Goal: Task Accomplishment & Management: Manage account settings

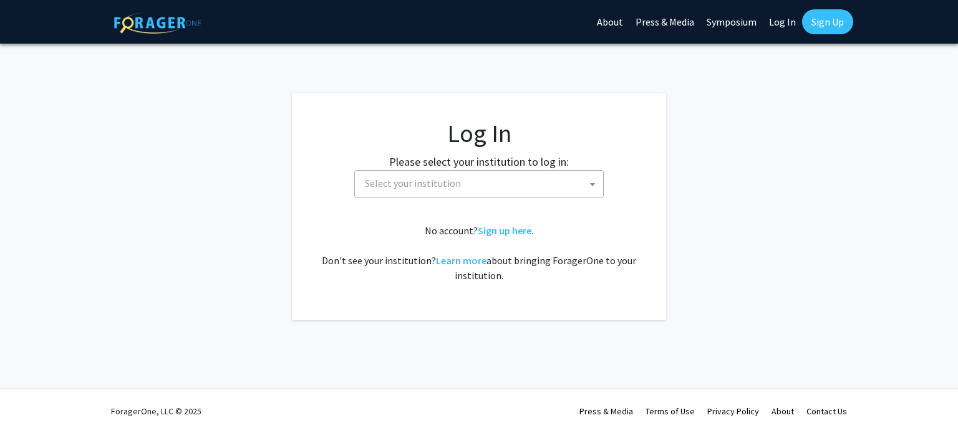
select select
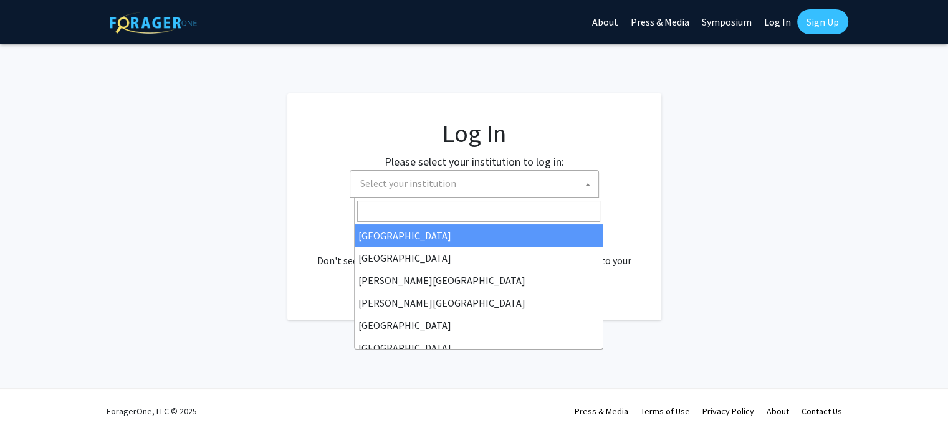
click at [390, 183] on span "Select your institution" at bounding box center [408, 183] width 96 height 12
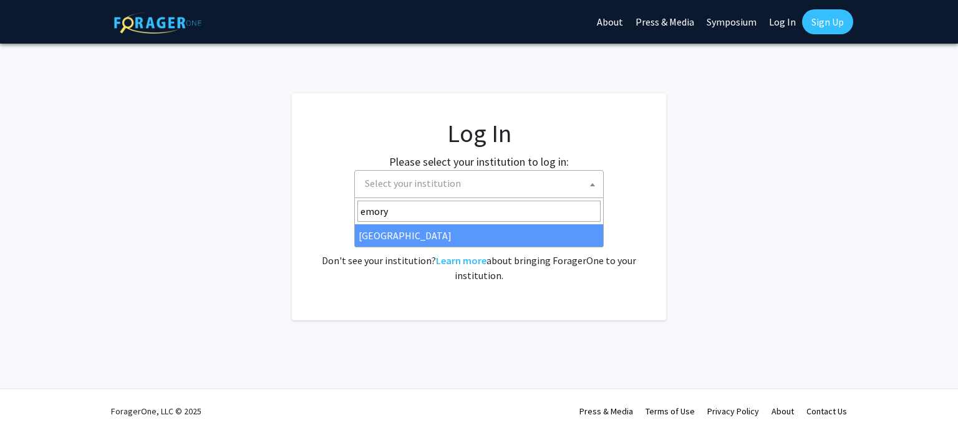
type input "emory"
select select "12"
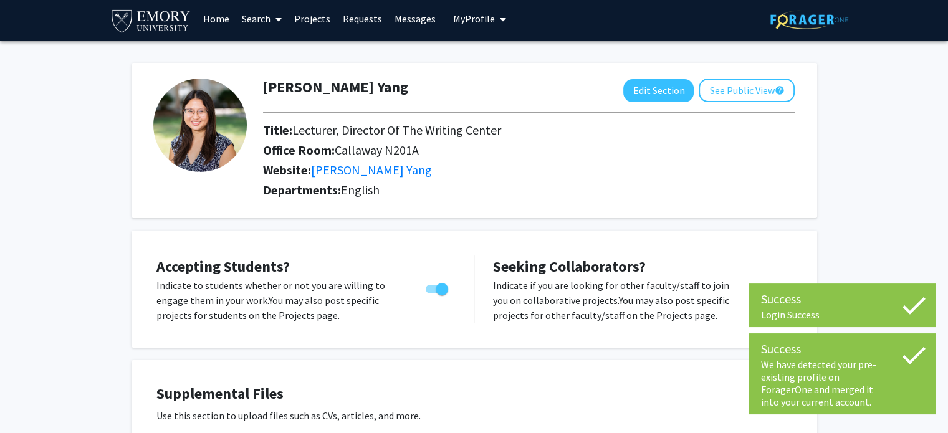
scroll to position [4, 0]
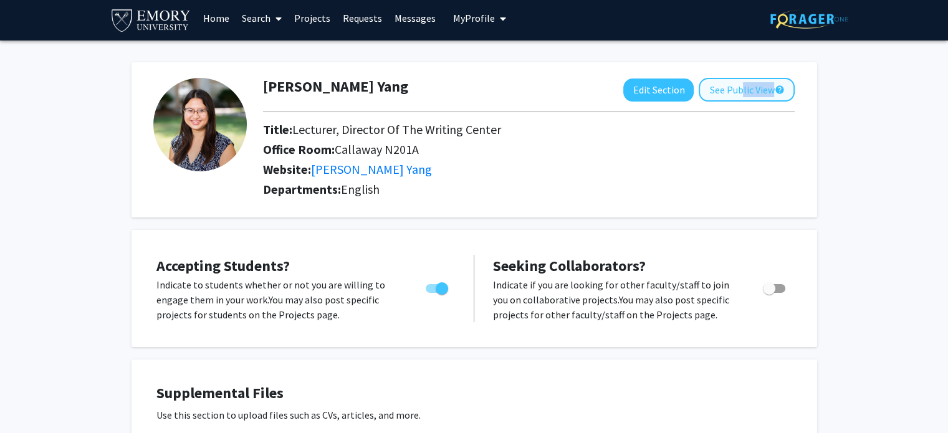
drag, startPoint x: 726, startPoint y: 103, endPoint x: 736, endPoint y: 89, distance: 17.0
click at [736, 89] on div "[PERSON_NAME] Yang Edit Section See Public View help Title: Lecturer, Director …" at bounding box center [529, 140] width 551 height 124
click at [736, 89] on button "See Public View help" at bounding box center [747, 90] width 96 height 24
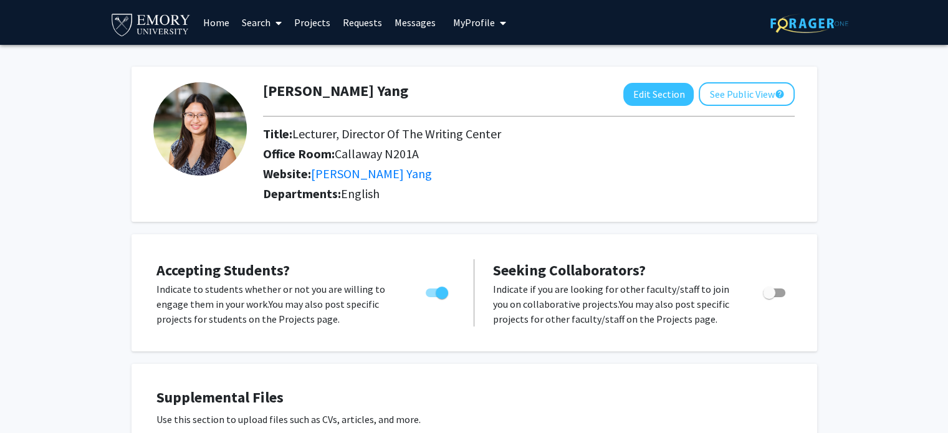
scroll to position [4, 0]
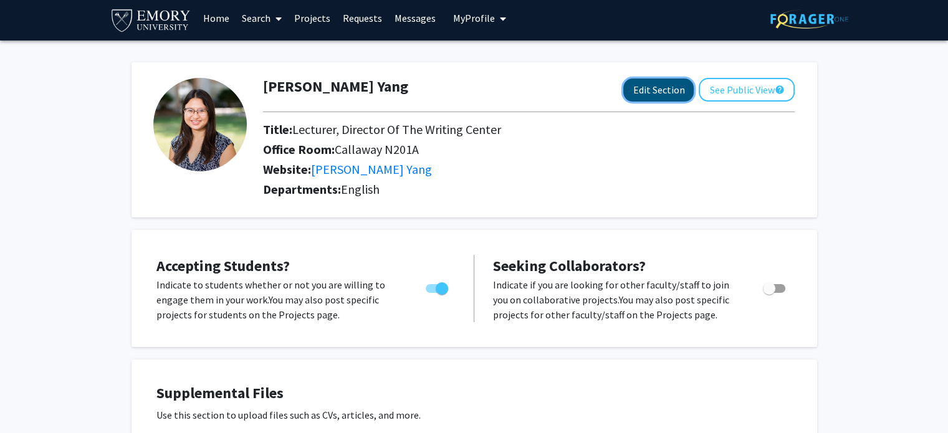
click at [650, 84] on button "Edit Section" at bounding box center [658, 90] width 70 height 23
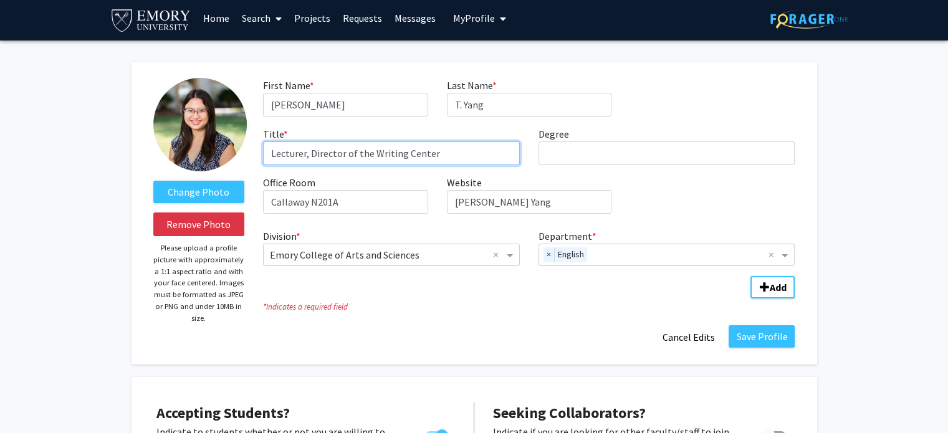
drag, startPoint x: 309, startPoint y: 155, endPoint x: 233, endPoint y: 151, distance: 75.6
click at [233, 151] on form "C[DATE]e Photo Remove Photo Please upload a profile picture with approximately …" at bounding box center [474, 213] width 661 height 271
click at [448, 144] on input "Director of the Writing Center" at bounding box center [391, 154] width 257 height 24
type input "Director of the Writing Center, Associate Teachin[PERSON_NAME]rofessor"
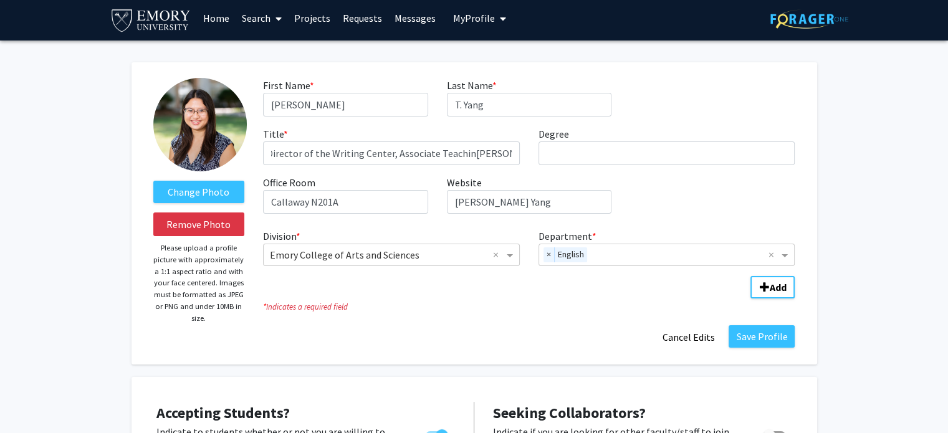
scroll to position [0, 0]
click at [564, 166] on div "F[PERSON_NAME]me * required [PERSON_NAME] Last Name * required T. [PERSON_NAME]…" at bounding box center [529, 151] width 551 height 146
click at [582, 156] on input "Degree required" at bounding box center [667, 154] width 257 height 24
type input "PhD"
click at [525, 205] on input "[PERSON_NAME] Yang" at bounding box center [529, 202] width 165 height 24
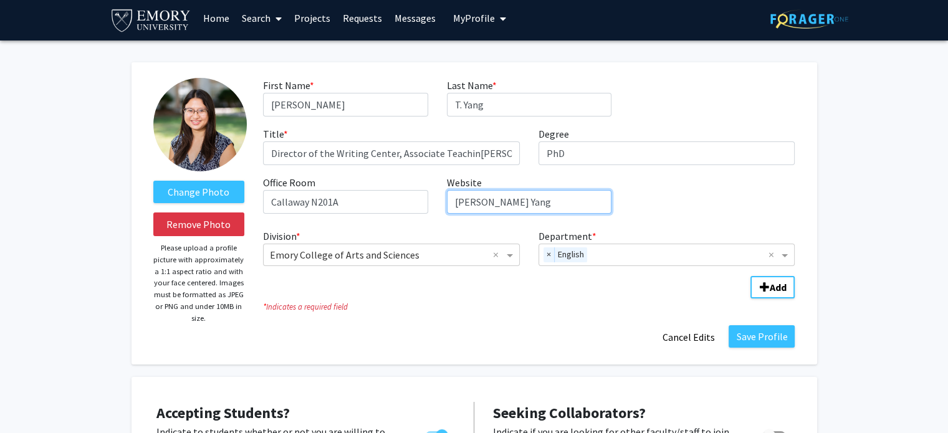
drag, startPoint x: 525, startPoint y: 205, endPoint x: 367, endPoint y: 175, distance: 161.1
click at [367, 175] on div "First [DATE] * [DATE]ui[PERSON_NAME] Last Name * required T. [PERSON_NAME] Titl…" at bounding box center [529, 151] width 551 height 146
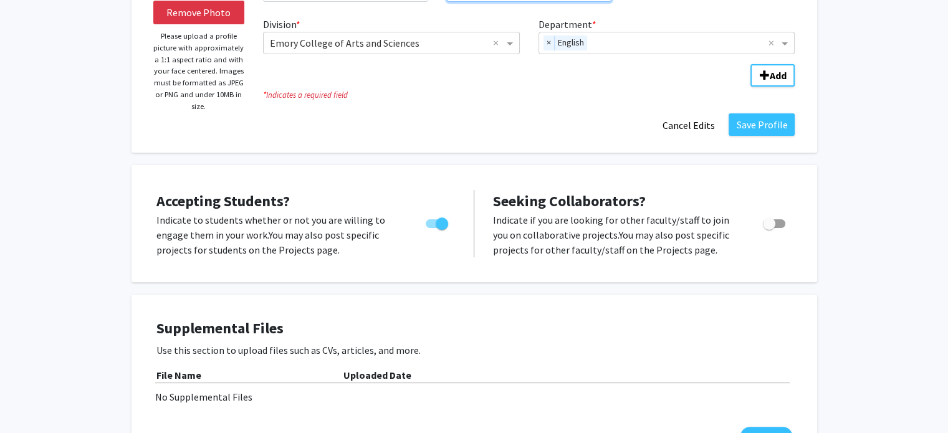
scroll to position [217, 0]
type input "[DOMAIN_NAME]"
click at [446, 228] on span "Toggle" at bounding box center [442, 223] width 12 height 12
click at [432, 228] on input "Would you like to permit student requests?" at bounding box center [431, 228] width 1 height 1
checkbox input "false"
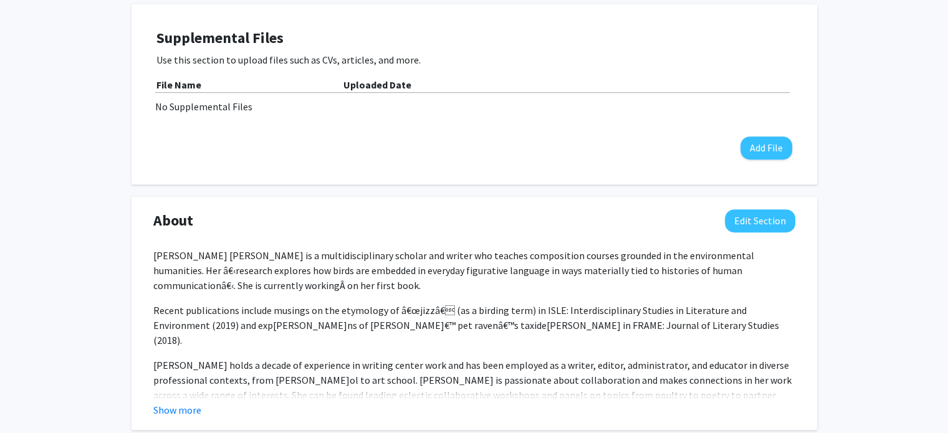
scroll to position [508, 0]
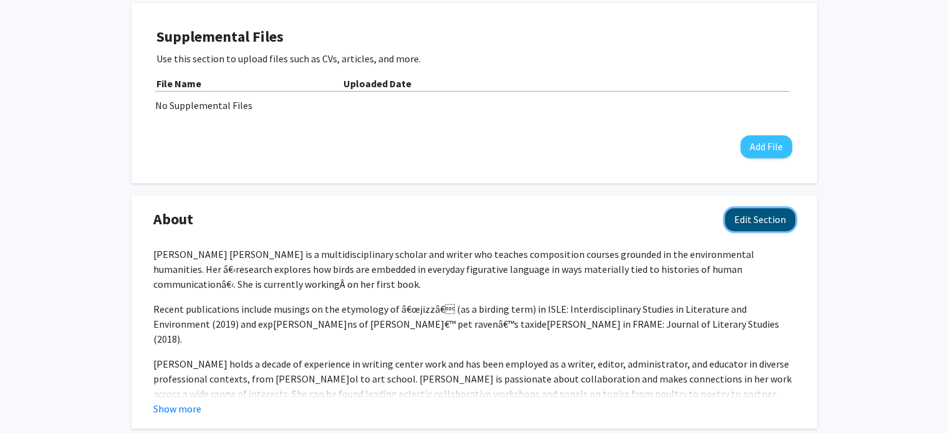
click at [746, 214] on button "Edit Section" at bounding box center [760, 219] width 70 height 23
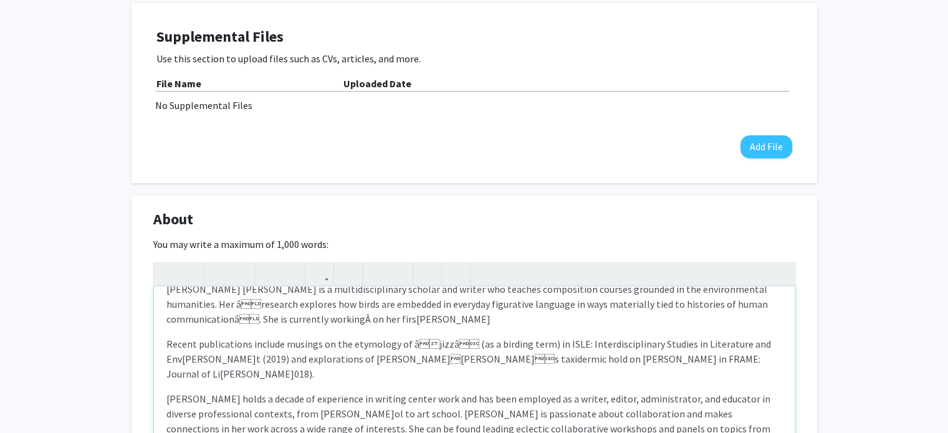
scroll to position [0, 0]
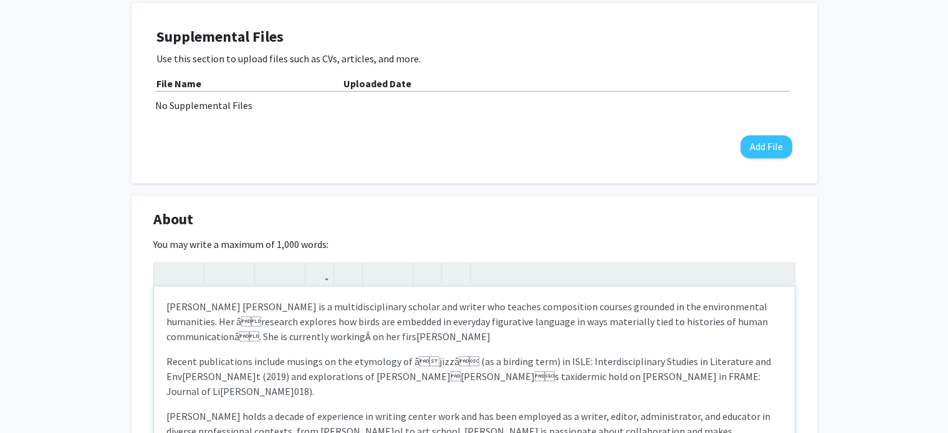
click at [182, 317] on div "[PERSON_NAME] [PERSON_NAME] is a multidisciplinary scholar and writer who teach…" at bounding box center [474, 380] width 641 height 187
click at [708, 317] on div "[PERSON_NAME] [PERSON_NAME] is a multidisciplinary scholar and writer who teach…" at bounding box center [474, 380] width 641 height 187
click at [696, 340] on div "[PERSON_NAME] is a multidisciplinary scholar and writer who teaches composition…" at bounding box center [474, 380] width 641 height 187
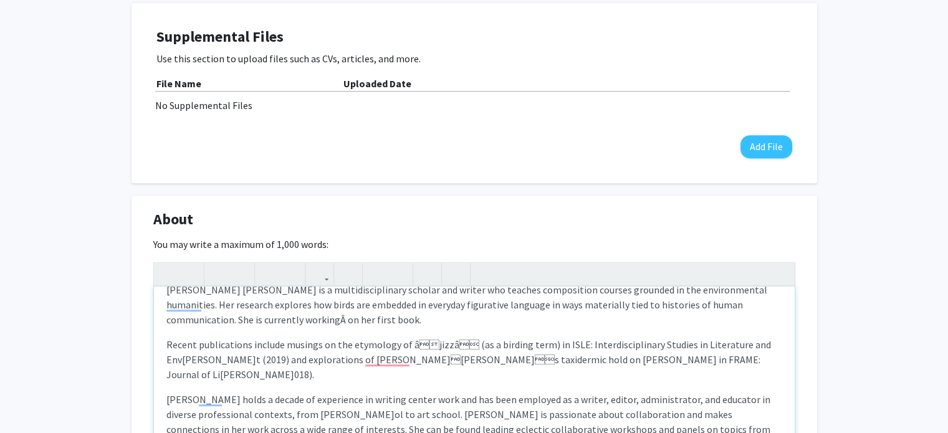
scroll to position [17, 0]
drag, startPoint x: 403, startPoint y: 345, endPoint x: 454, endPoint y: 345, distance: 51.1
click at [454, 345] on div "[PERSON_NAME] is a multidisciplinary scholar and writer who teaches composition…" at bounding box center [474, 380] width 641 height 187
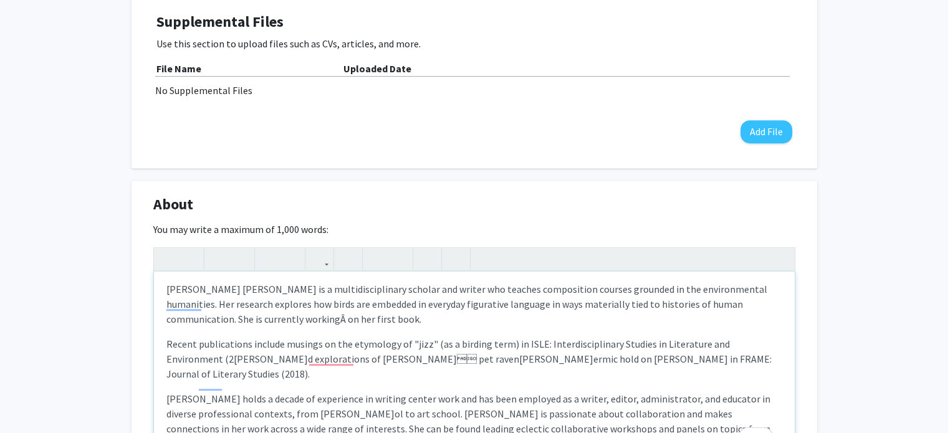
click at [420, 362] on div "[PERSON_NAME] [PERSON_NAME] is a multidisciplinary scholar and writer who teach…" at bounding box center [474, 365] width 641 height 187
click at [364, 360] on div "[PERSON_NAME] [PERSON_NAME] is a multidisciplinary scholar and writer who teach…" at bounding box center [474, 365] width 641 height 187
type textarea "Loremip D. Sita co a elitseddoeiusmodt incidid utl etdolo mag aliquae adminimve…"
click at [392, 372] on div "[PERSON_NAME] [PERSON_NAME] is a multidisciplinary scholar and writer who teach…" at bounding box center [474, 365] width 641 height 187
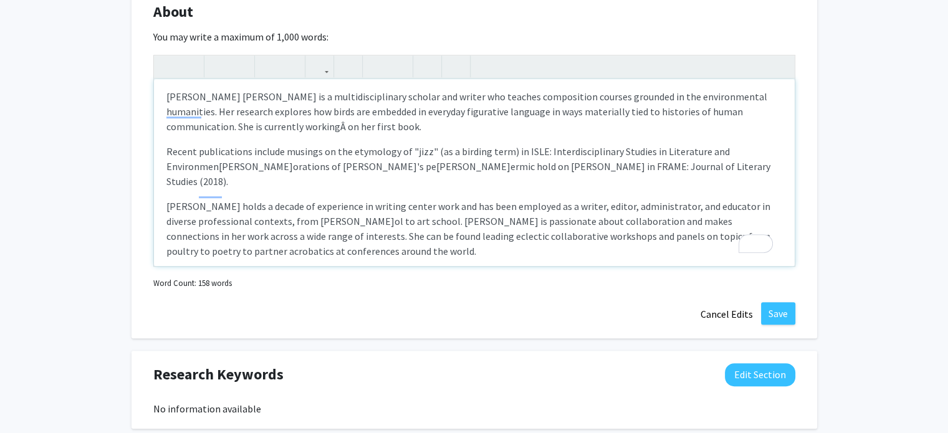
scroll to position [738, 0]
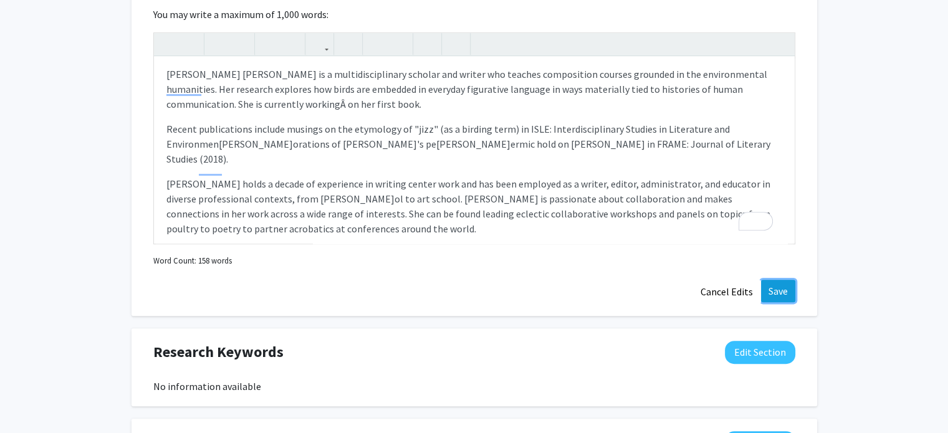
click at [772, 287] on button "Save" at bounding box center [778, 291] width 34 height 22
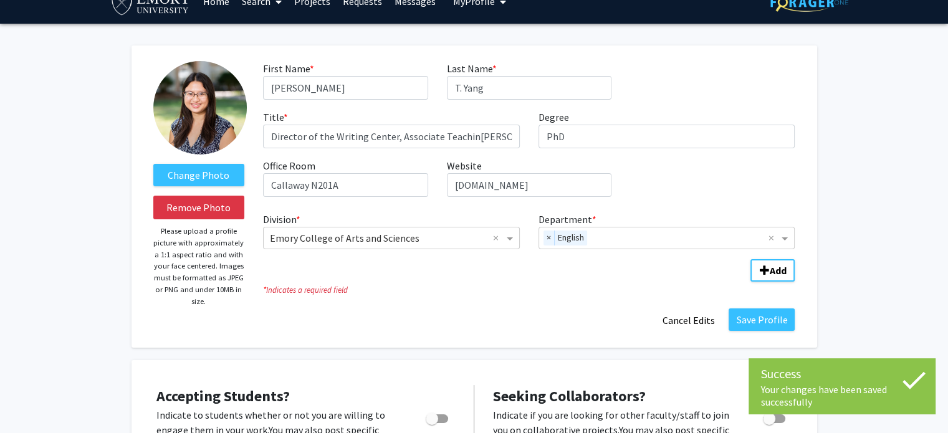
scroll to position [0, 0]
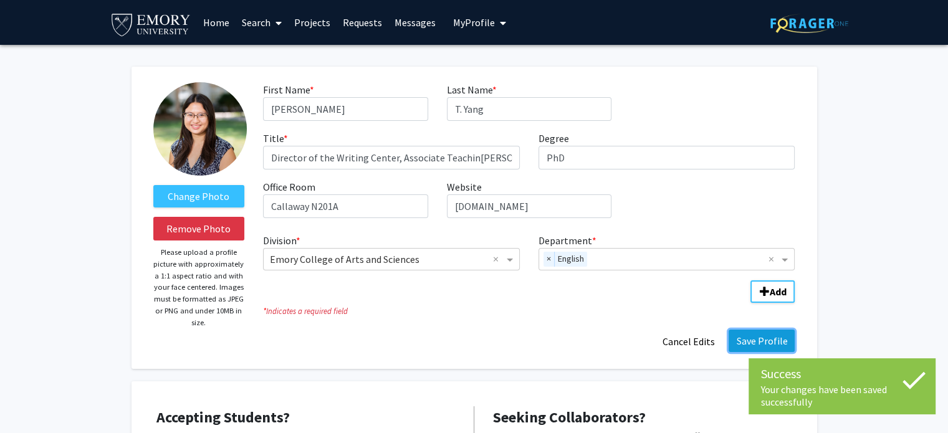
click at [751, 330] on button "Save Profile" at bounding box center [762, 341] width 66 height 22
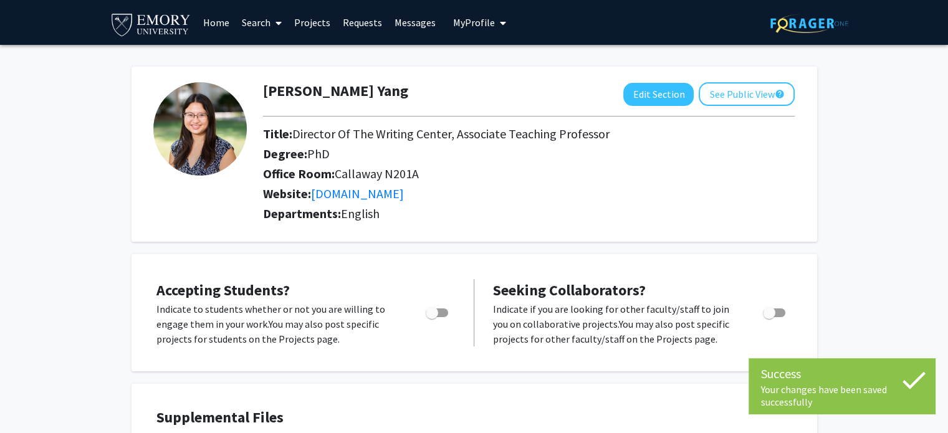
scroll to position [2, 0]
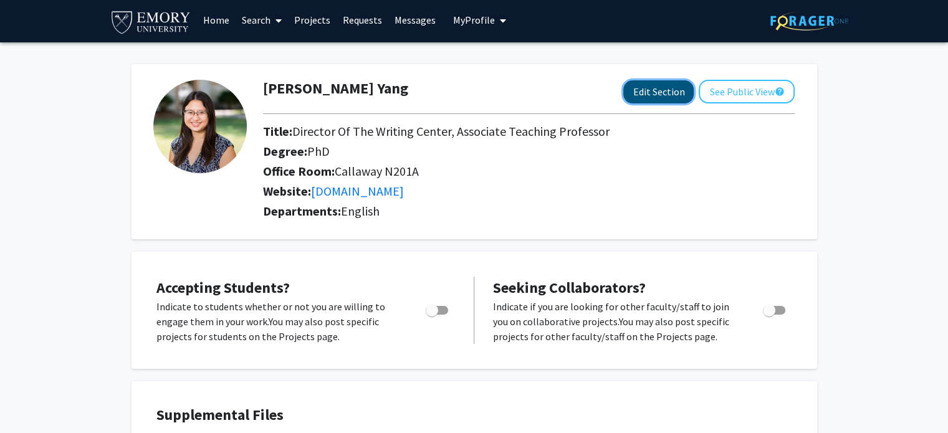
click at [648, 96] on button "Edit Section" at bounding box center [658, 91] width 70 height 23
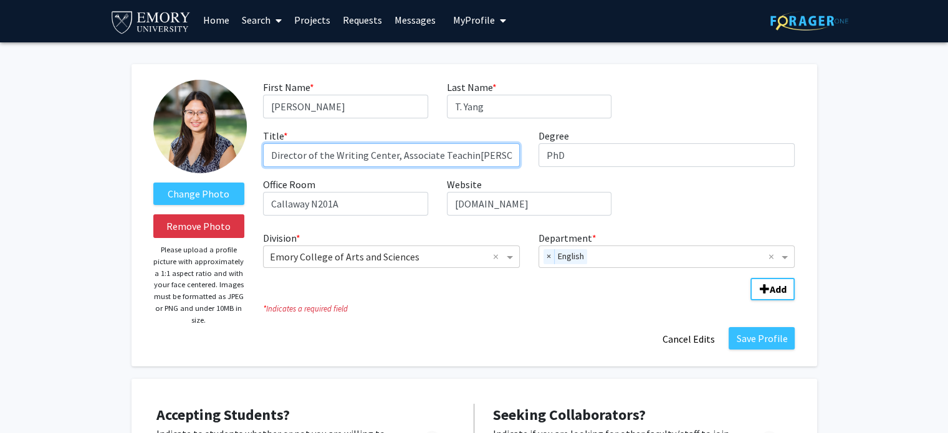
drag, startPoint x: 329, startPoint y: 154, endPoint x: 211, endPoint y: 149, distance: 117.9
click at [211, 149] on form "Change Photo Remove Photo Please upload a profile picture with approximately a …" at bounding box center [474, 215] width 661 height 271
type input "Writing Center Director, Associate Teaching Professor"
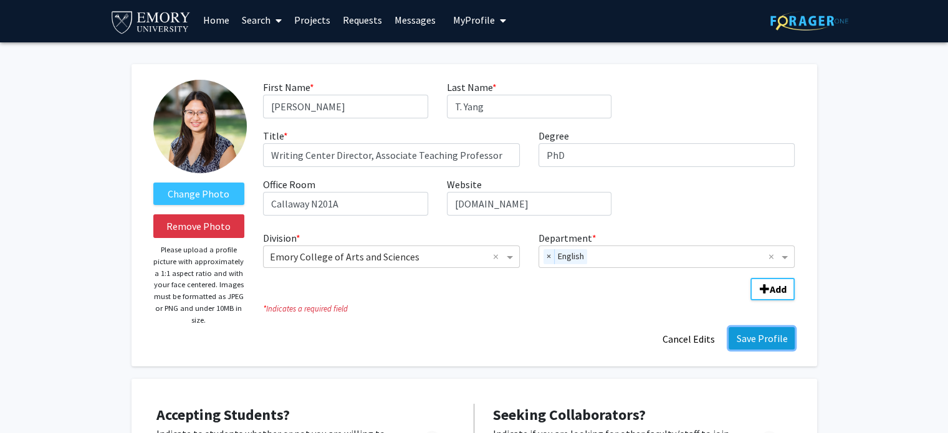
click at [764, 341] on button "Save Profile" at bounding box center [762, 338] width 66 height 22
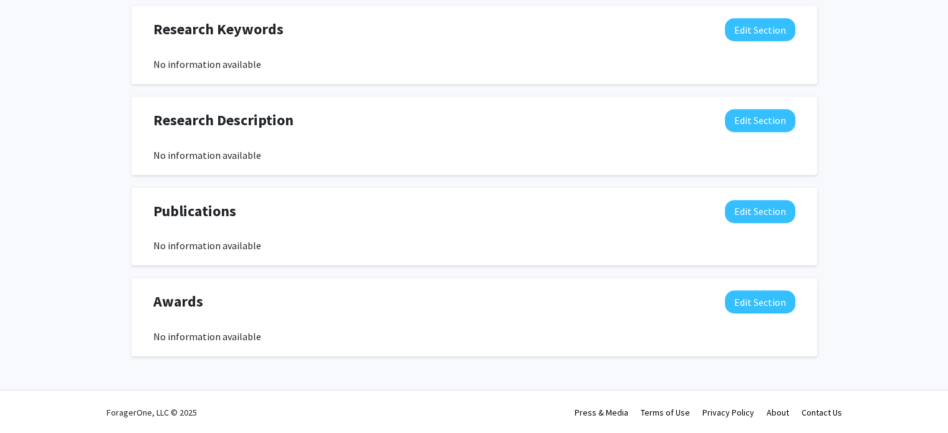
scroll to position [0, 0]
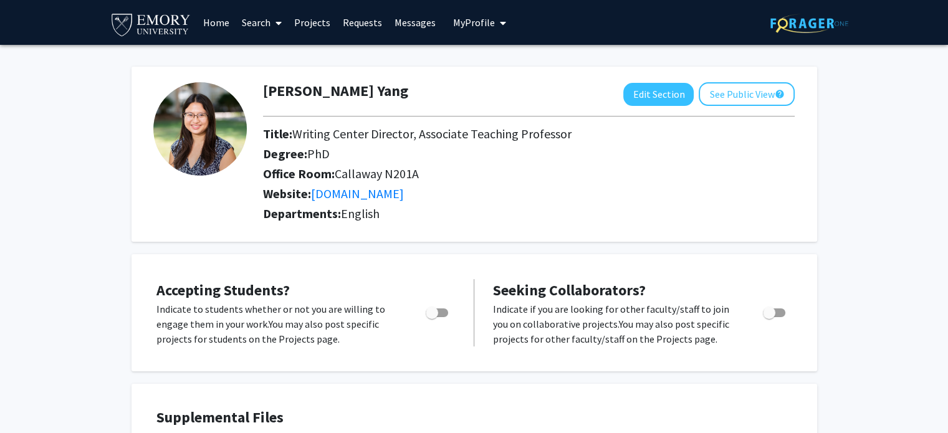
click at [466, 22] on span "My Profile" at bounding box center [474, 22] width 42 height 12
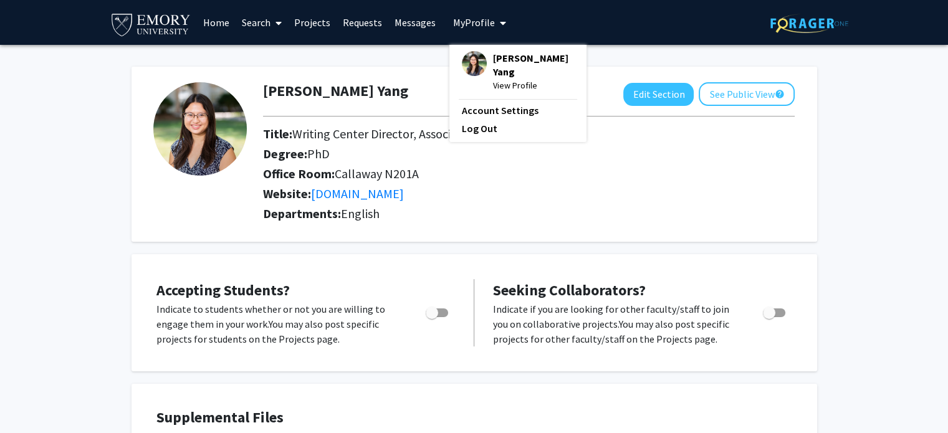
click at [304, 24] on link "Projects" at bounding box center [312, 23] width 49 height 44
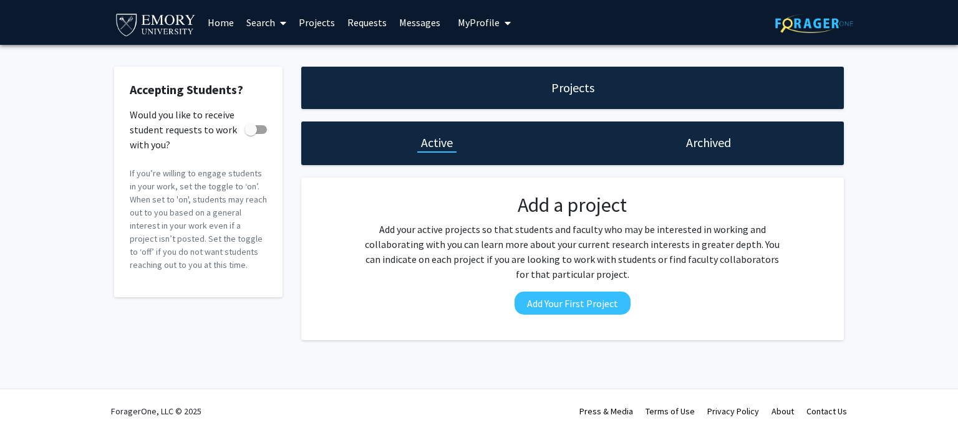
click at [355, 25] on link "Requests" at bounding box center [367, 23] width 52 height 44
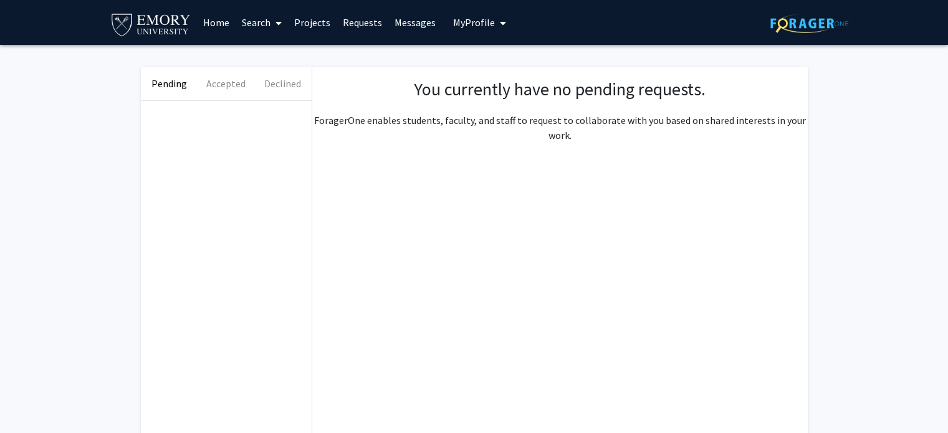
click at [214, 22] on link "Home" at bounding box center [216, 23] width 39 height 44
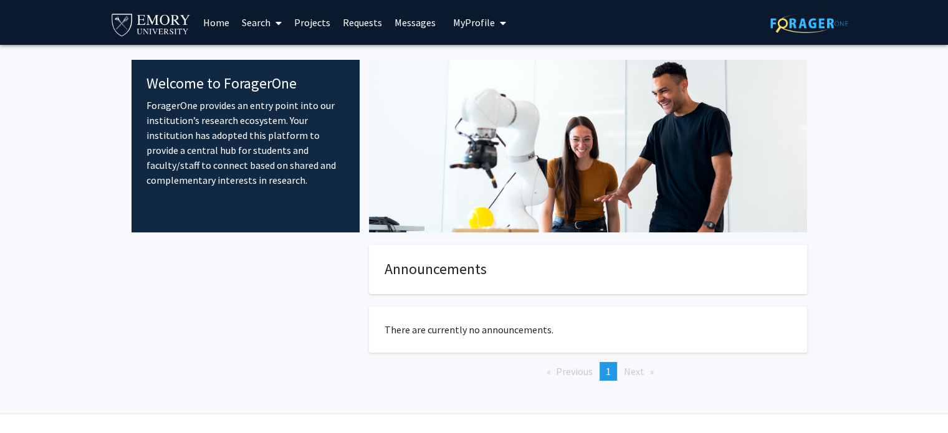
click at [247, 50] on div "Welcome to ForagerOne ForagerOne provides an entry point into our institution’s…" at bounding box center [475, 233] width 686 height 376
click at [254, 30] on link "Search" at bounding box center [262, 23] width 52 height 44
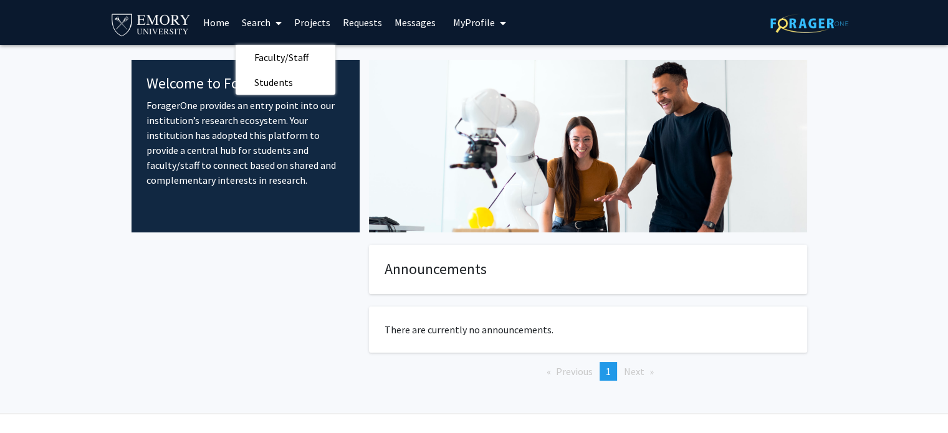
click at [262, 19] on link "Search" at bounding box center [262, 23] width 52 height 44
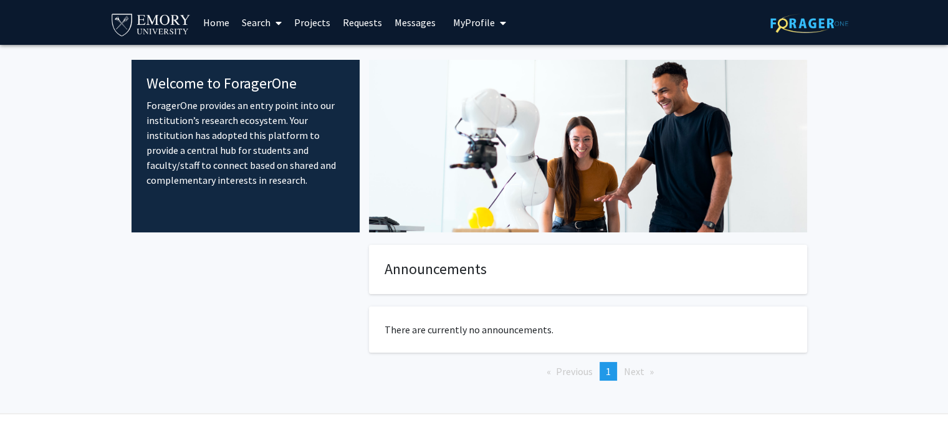
click at [277, 22] on icon at bounding box center [279, 23] width 6 height 10
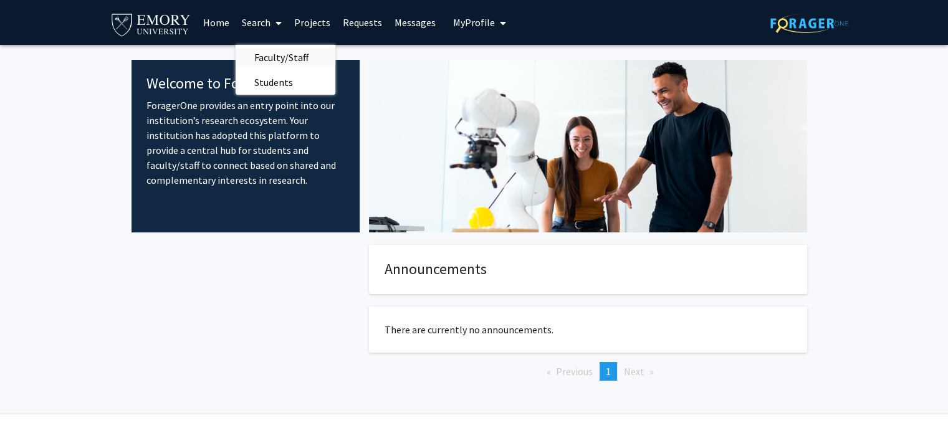
click at [282, 49] on span "Faculty/Staff" at bounding box center [282, 57] width 92 height 25
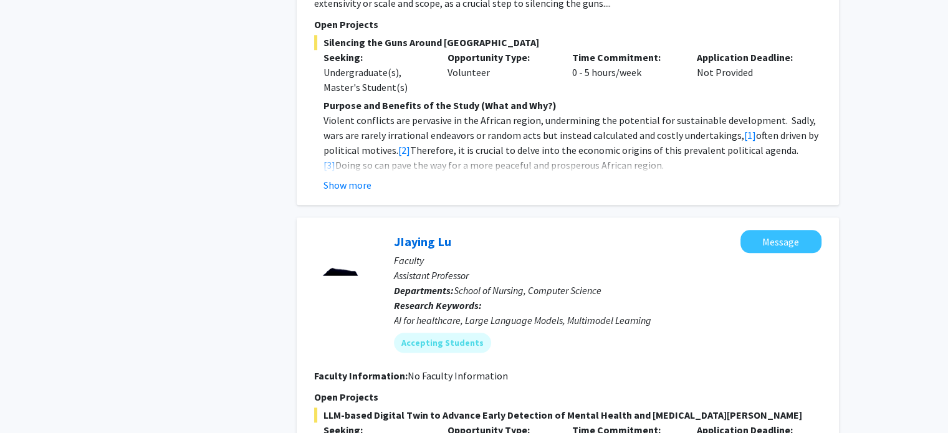
scroll to position [1469, 0]
